Goal: Find specific page/section: Find specific page/section

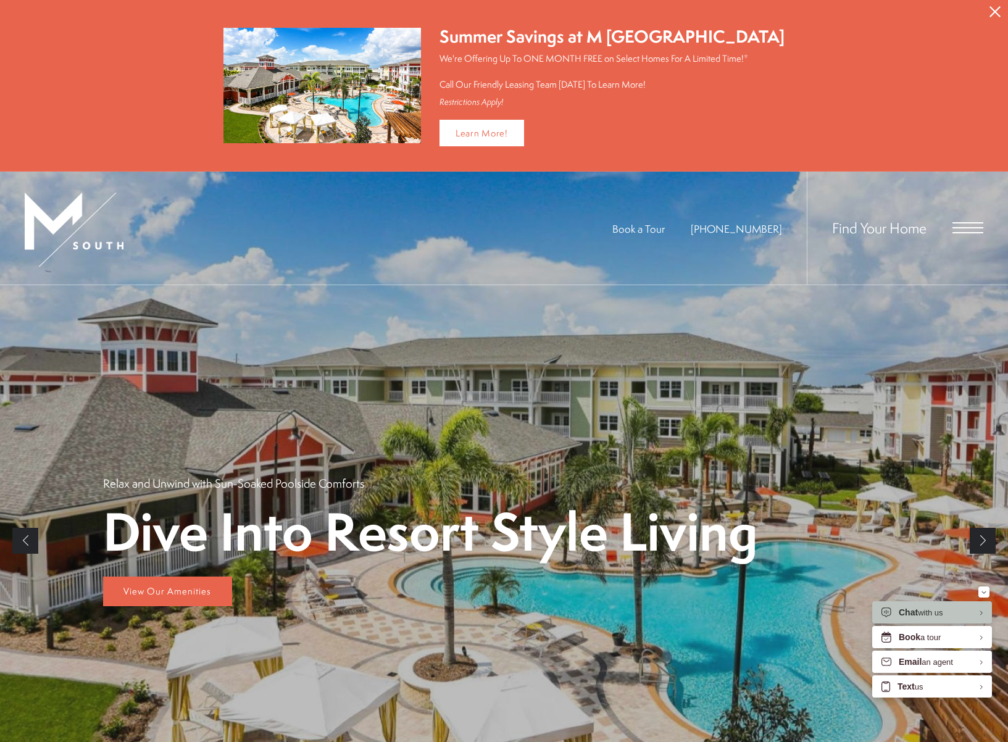
click at [864, 225] on span "Find Your Home" at bounding box center [879, 228] width 94 height 20
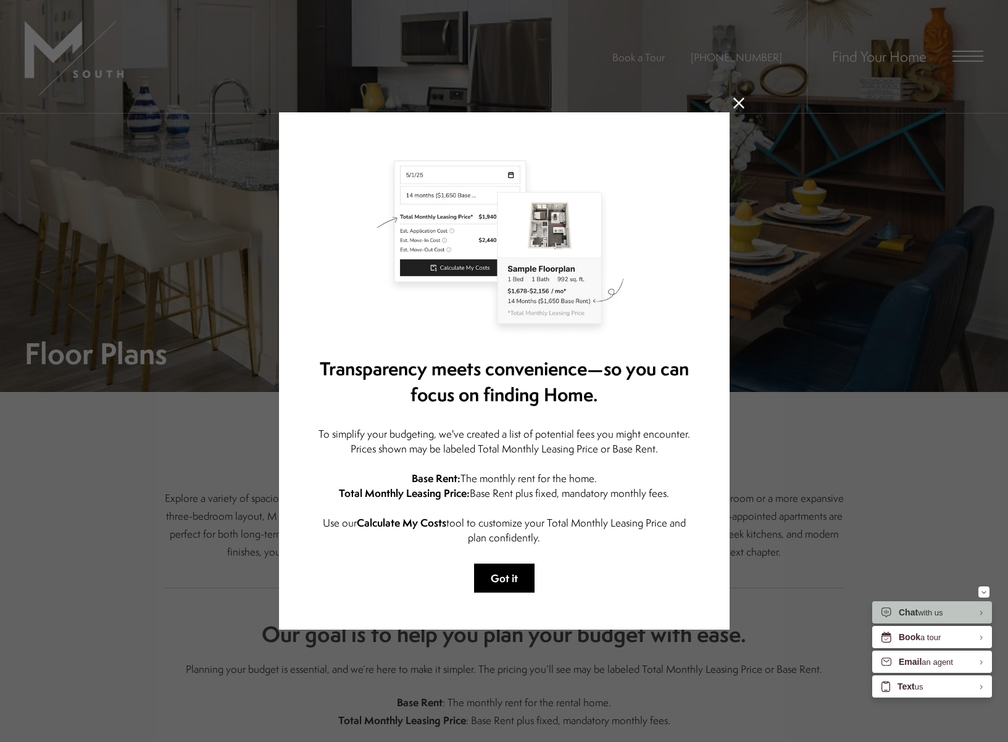
click at [490, 568] on button "Got it" at bounding box center [504, 577] width 60 height 29
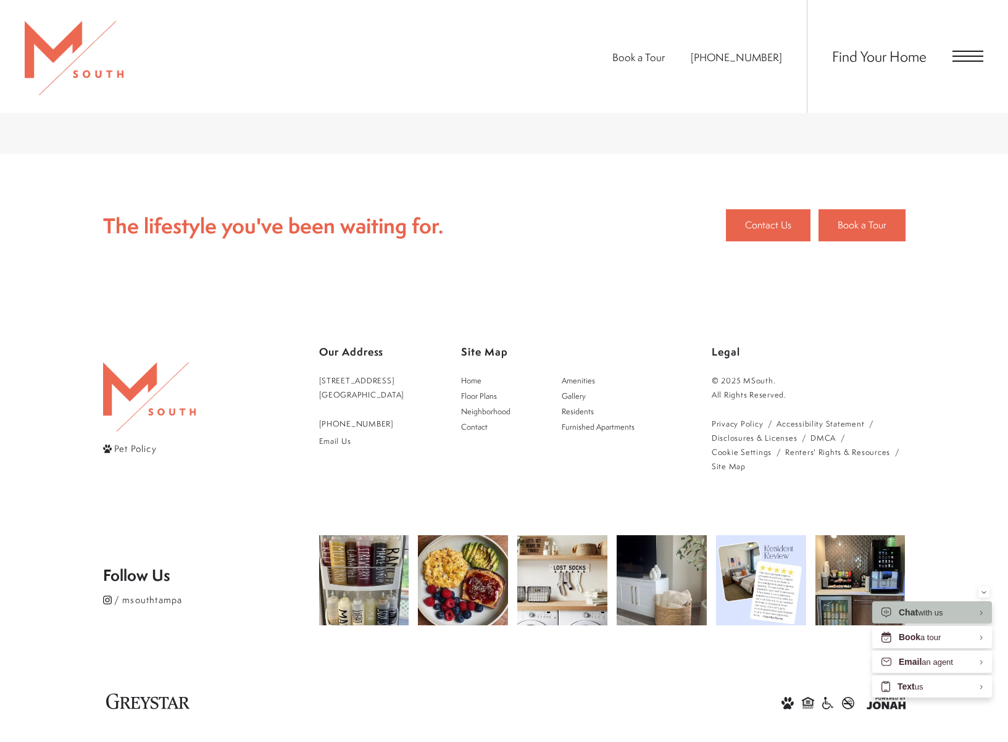
scroll to position [2542, 0]
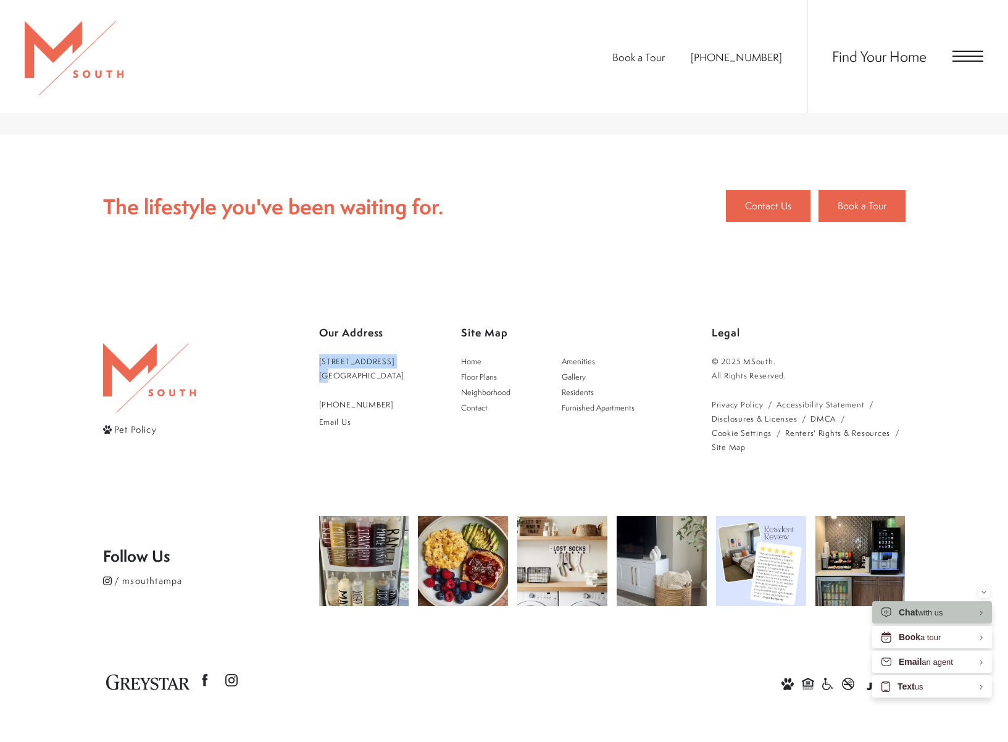
drag, startPoint x: 431, startPoint y: 362, endPoint x: 329, endPoint y: 377, distance: 102.3
click at [329, 377] on div "Our Address [STREET_ADDRESS] [PHONE_NUMBER] Email Us Site Map Home Amenities Fl…" at bounding box center [612, 387] width 586 height 133
click at [276, 387] on div "Pet Policy" at bounding box center [211, 387] width 216 height 133
click at [320, 363] on link "[STREET_ADDRESS]" at bounding box center [362, 368] width 86 height 28
